Goal: Task Accomplishment & Management: Use online tool/utility

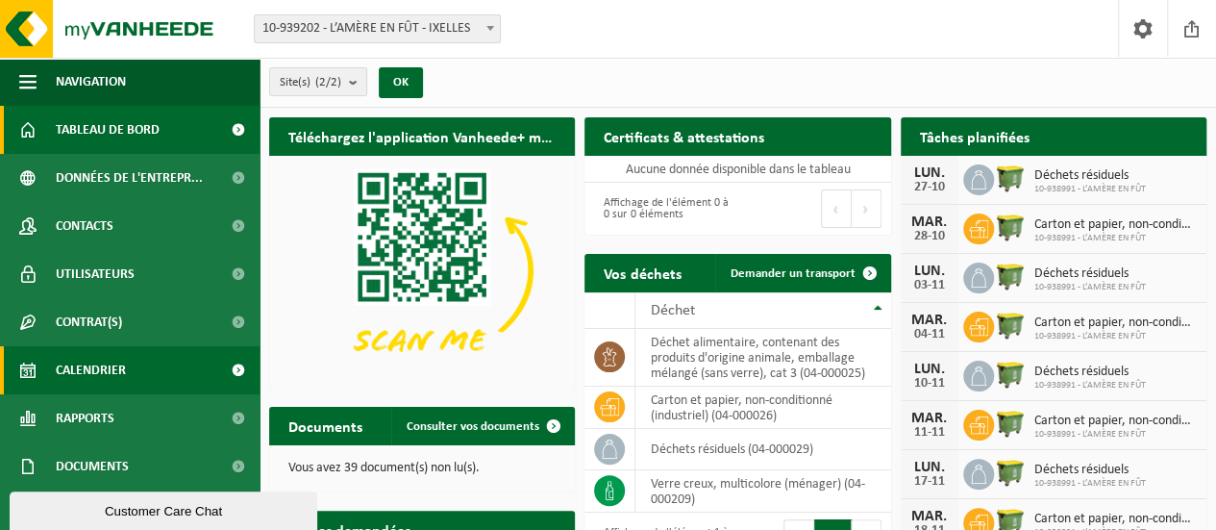
click at [127, 366] on link "Calendrier" at bounding box center [129, 370] width 259 height 48
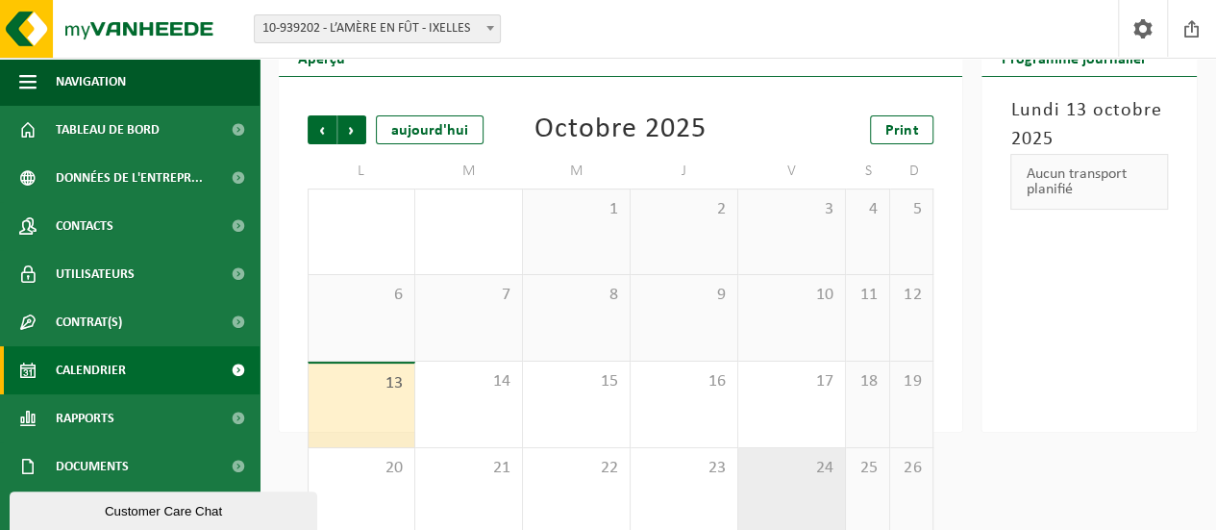
scroll to position [192, 0]
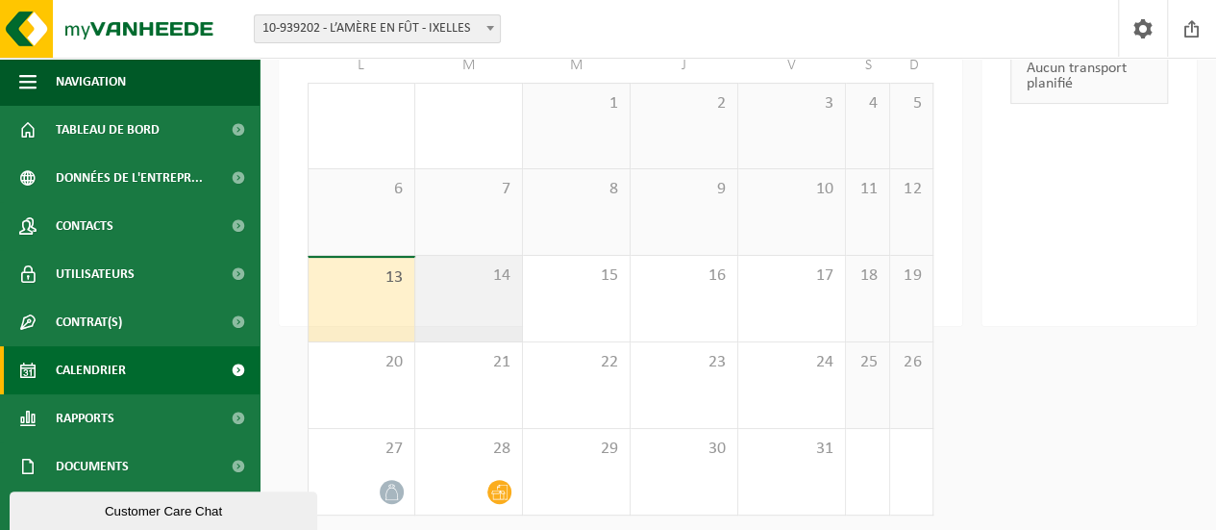
click at [471, 305] on div "14" at bounding box center [468, 299] width 107 height 86
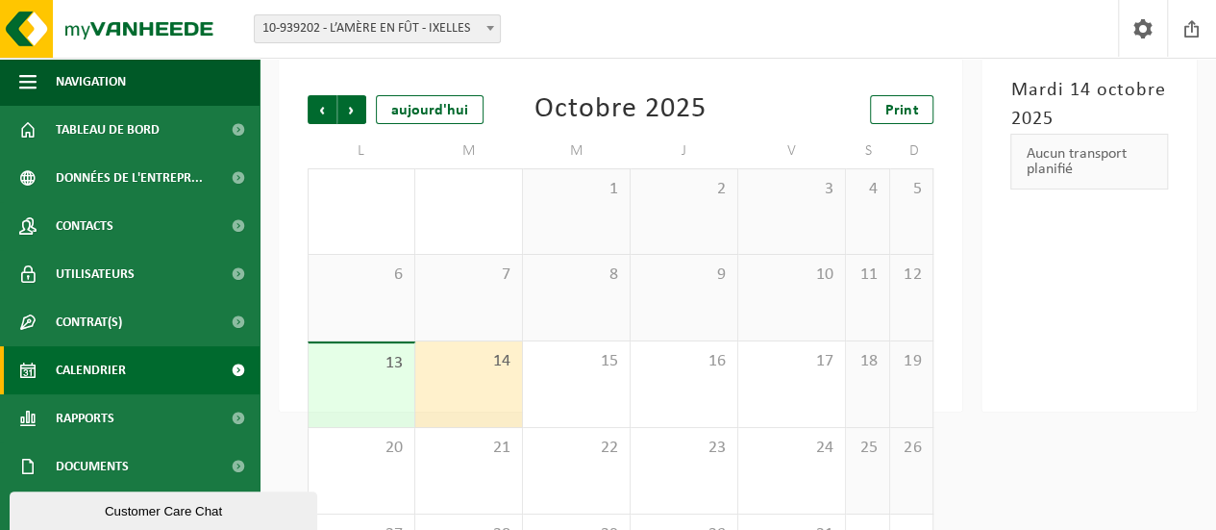
scroll to position [0, 0]
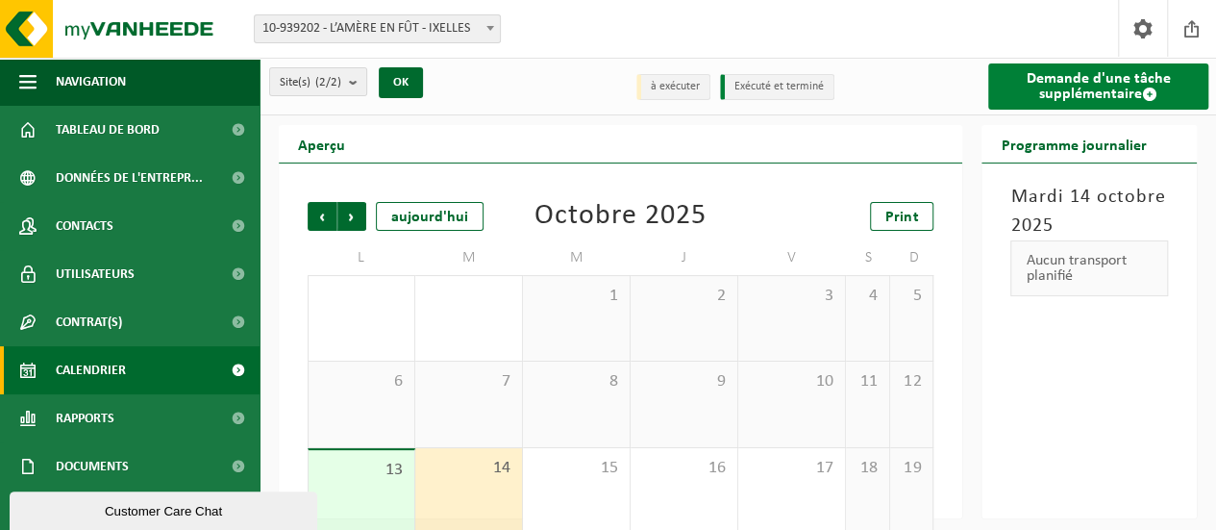
click at [1097, 89] on link "Demande d'une tâche supplémentaire" at bounding box center [1098, 86] width 220 height 46
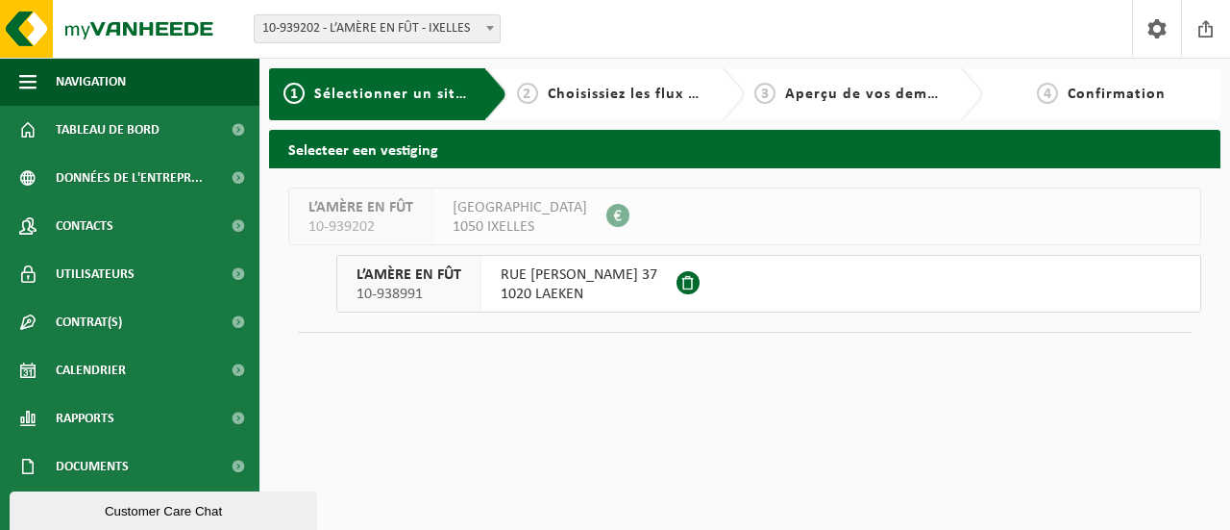
click at [797, 299] on button "L’AMÈRE EN FÛT 10-938991 RUE DIEUDONNÉ LEFÈVRE 37 1020 LAEKEN" at bounding box center [768, 284] width 865 height 58
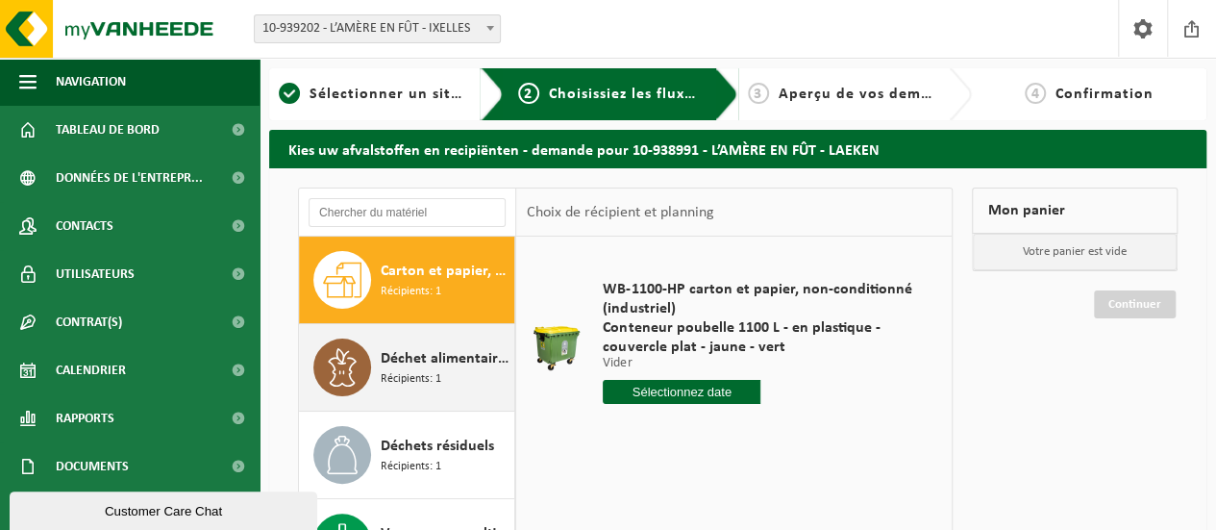
click at [413, 351] on span "Déchet alimentaire, contenant des produits d'origine animale, emballage mélangé…" at bounding box center [445, 358] width 129 height 23
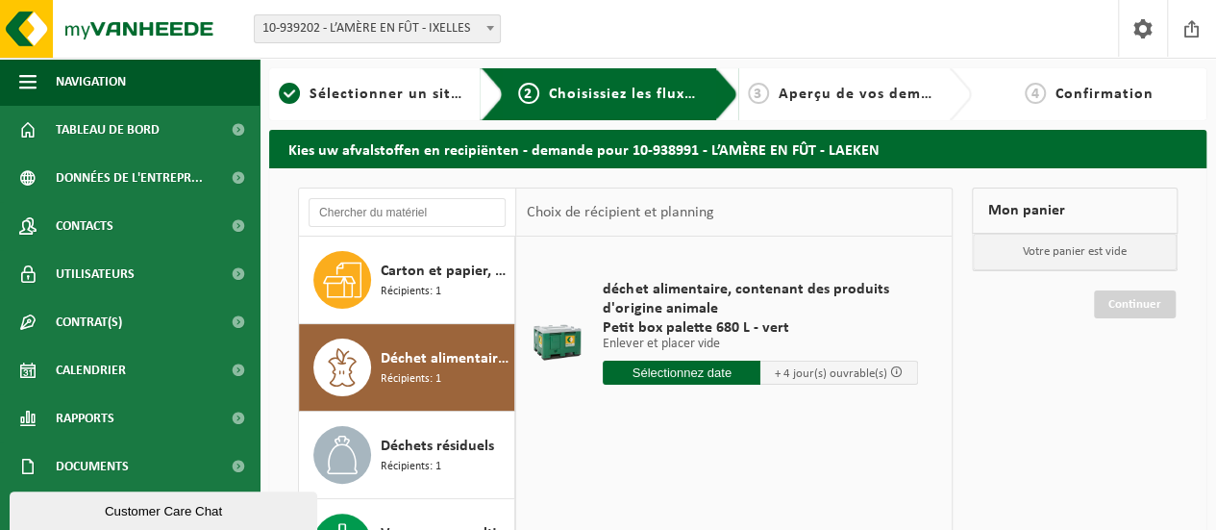
click at [701, 369] on input "text" at bounding box center [682, 372] width 158 height 24
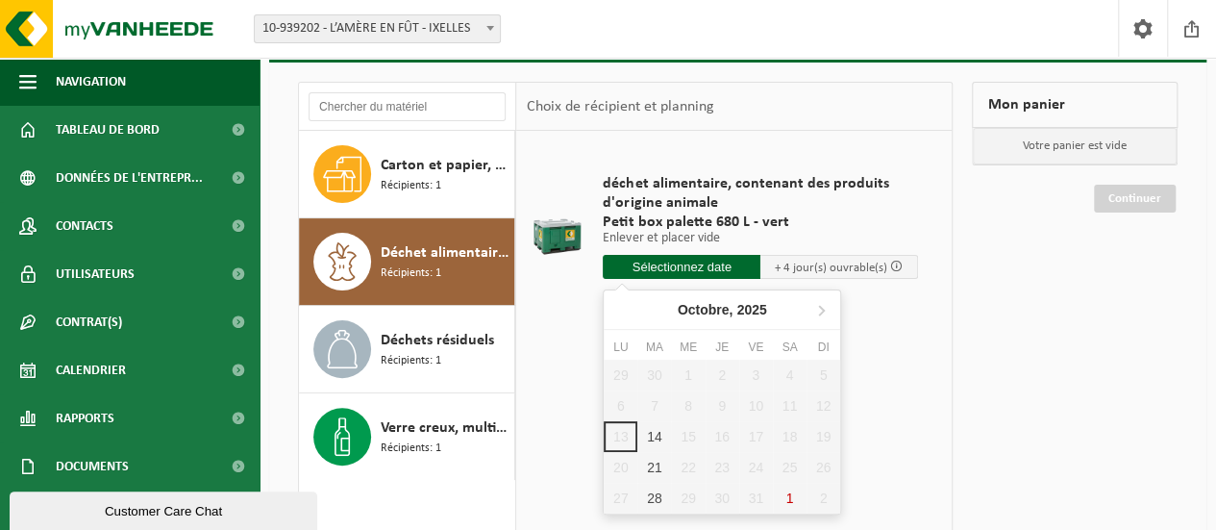
scroll to position [288, 0]
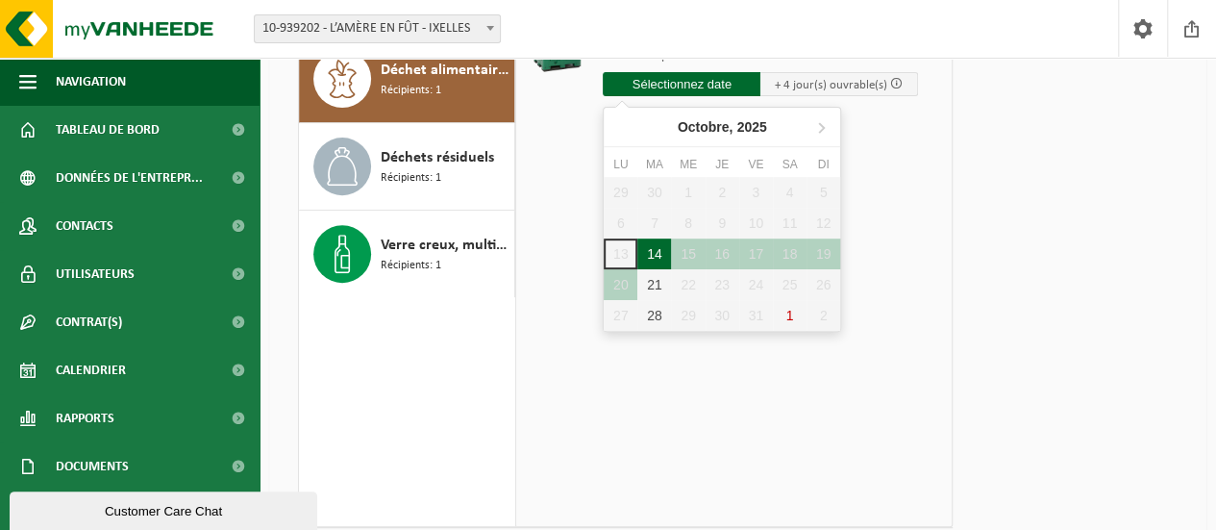
click at [653, 248] on div "14" at bounding box center [654, 253] width 34 height 31
type input "à partir de 2025-10-14"
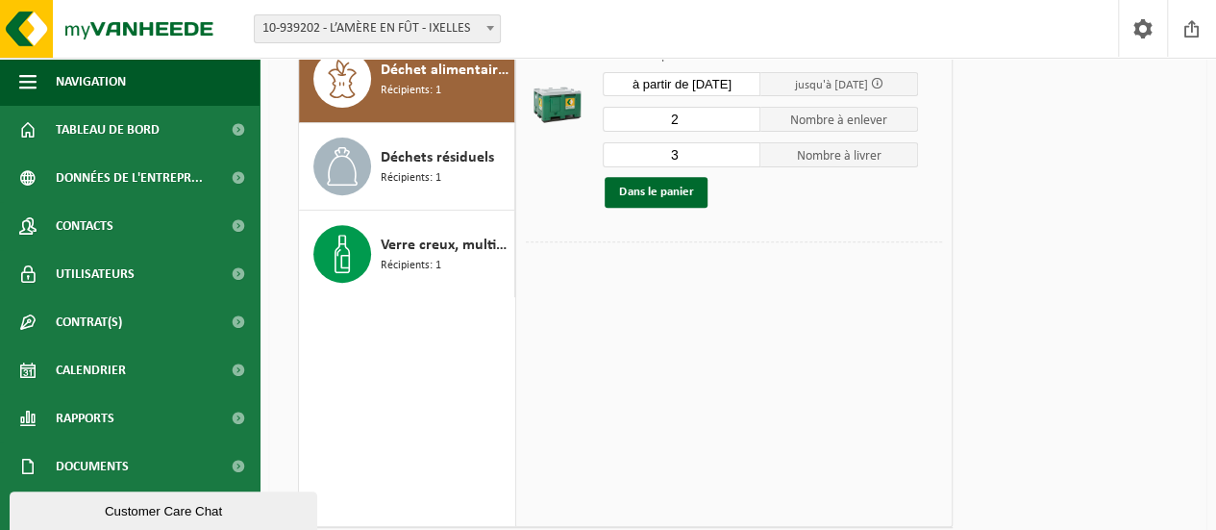
click at [747, 125] on input "2" at bounding box center [682, 119] width 158 height 25
type input "1"
click at [747, 125] on input "1" at bounding box center [682, 119] width 158 height 25
click at [749, 160] on input "2" at bounding box center [682, 154] width 158 height 25
type input "1"
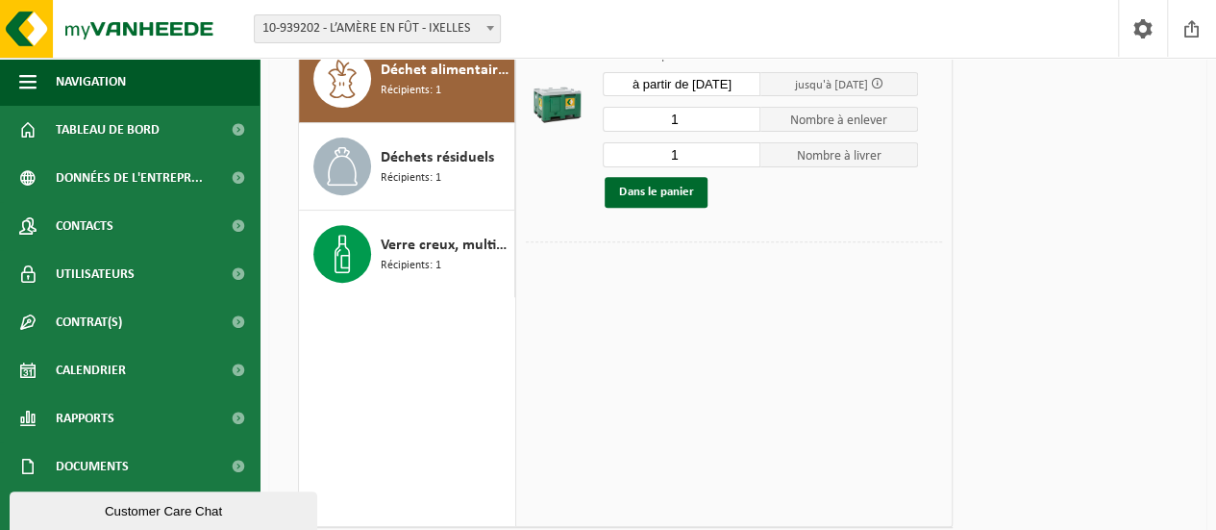
click at [749, 160] on input "1" at bounding box center [682, 154] width 158 height 25
click at [667, 194] on button "Dans le panier" at bounding box center [655, 192] width 103 height 31
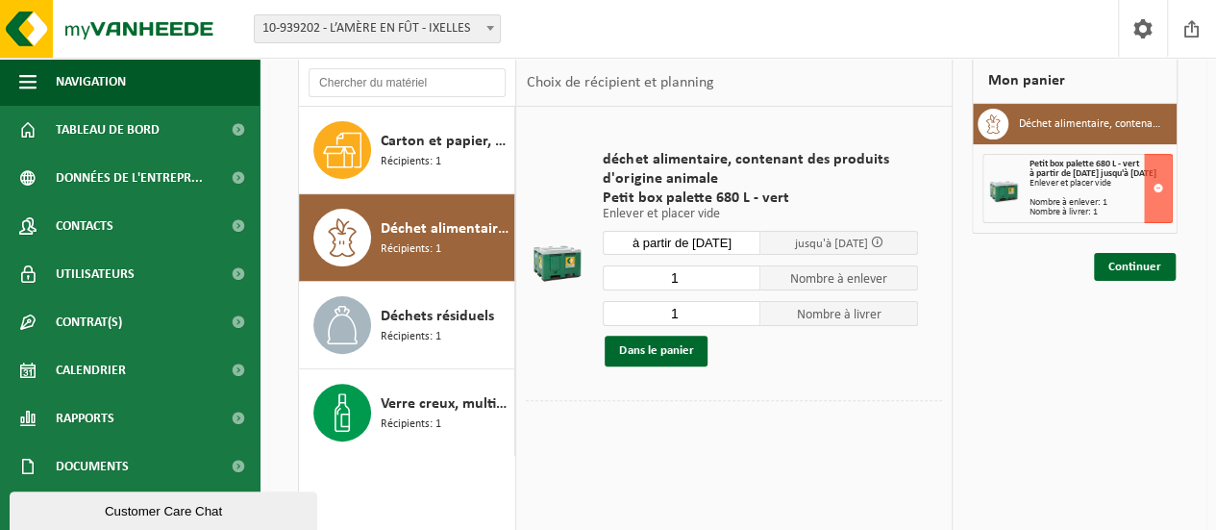
scroll to position [96, 0]
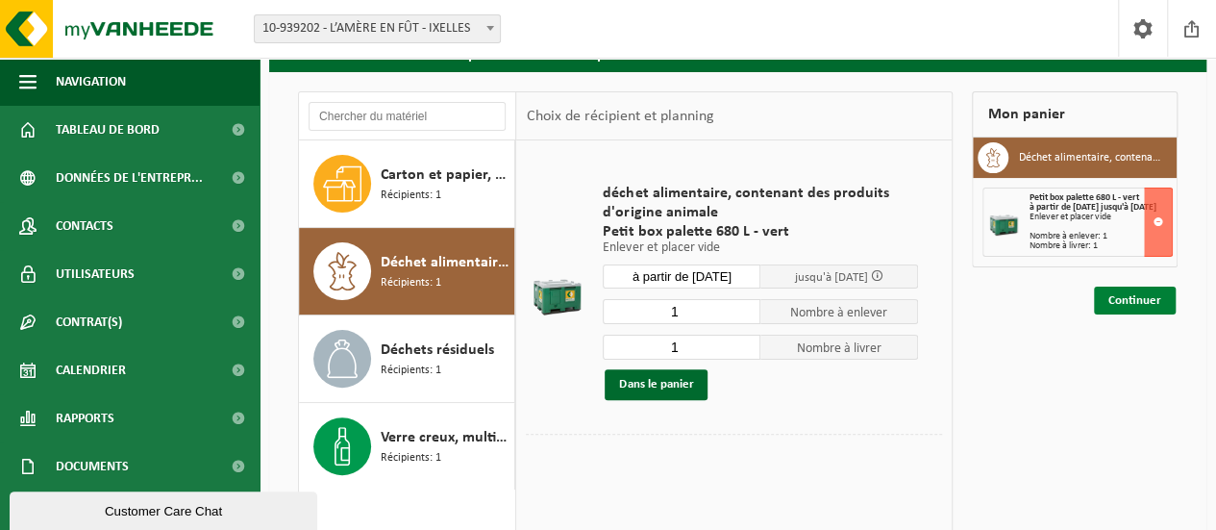
click at [1121, 308] on link "Continuer" at bounding box center [1135, 300] width 82 height 28
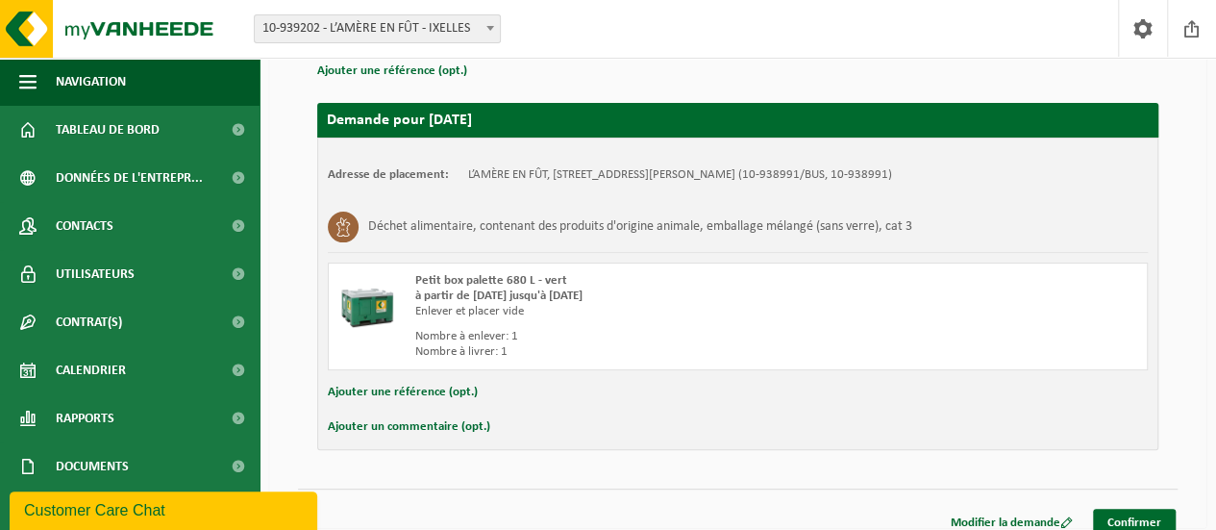
scroll to position [208, 0]
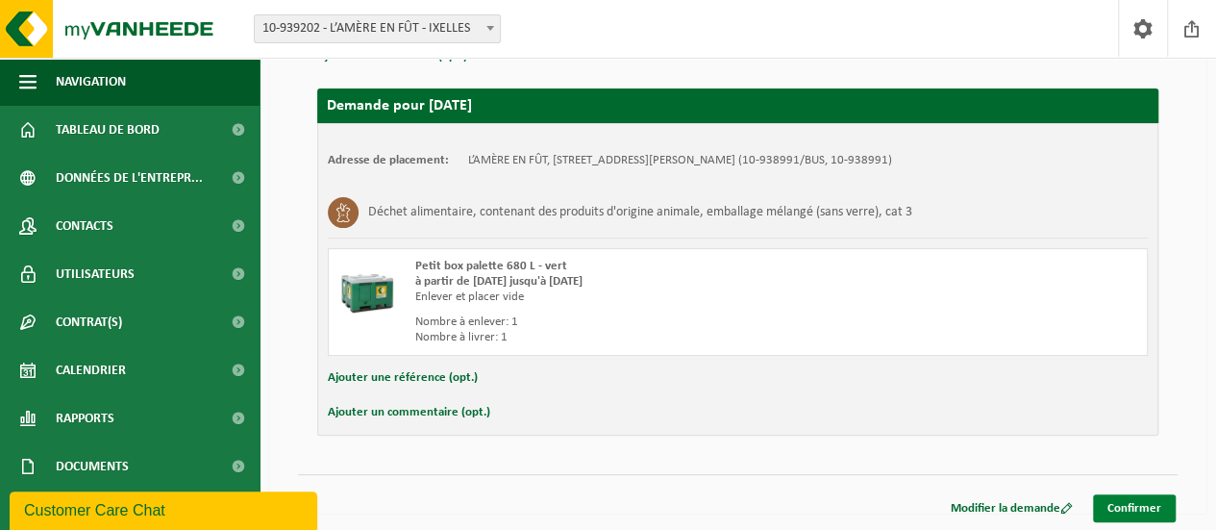
click at [1138, 501] on link "Confirmer" at bounding box center [1134, 508] width 83 height 28
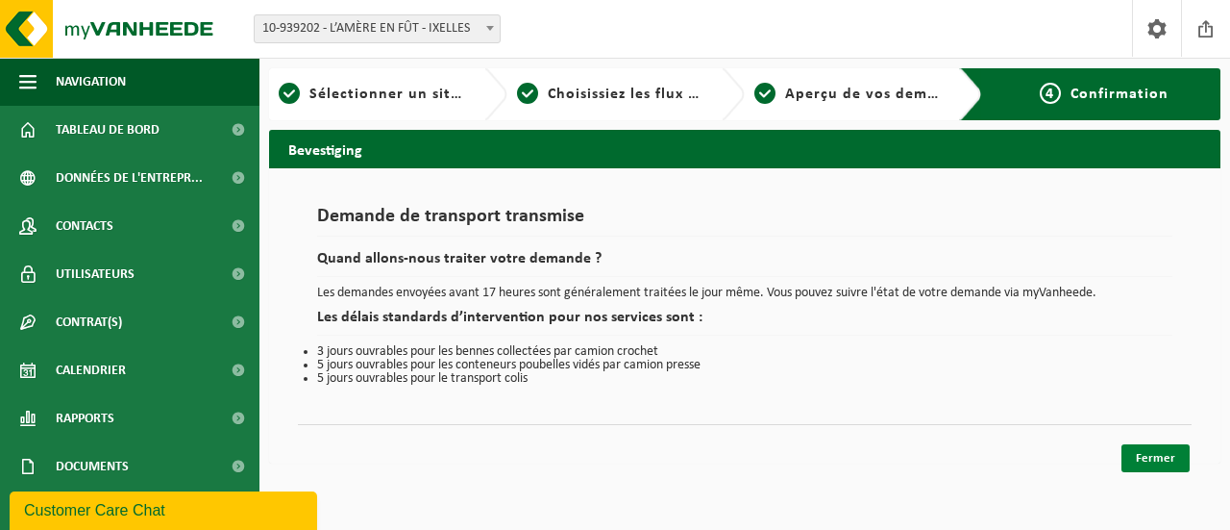
click at [1147, 451] on link "Fermer" at bounding box center [1155, 458] width 68 height 28
